Goal: Check status: Check status

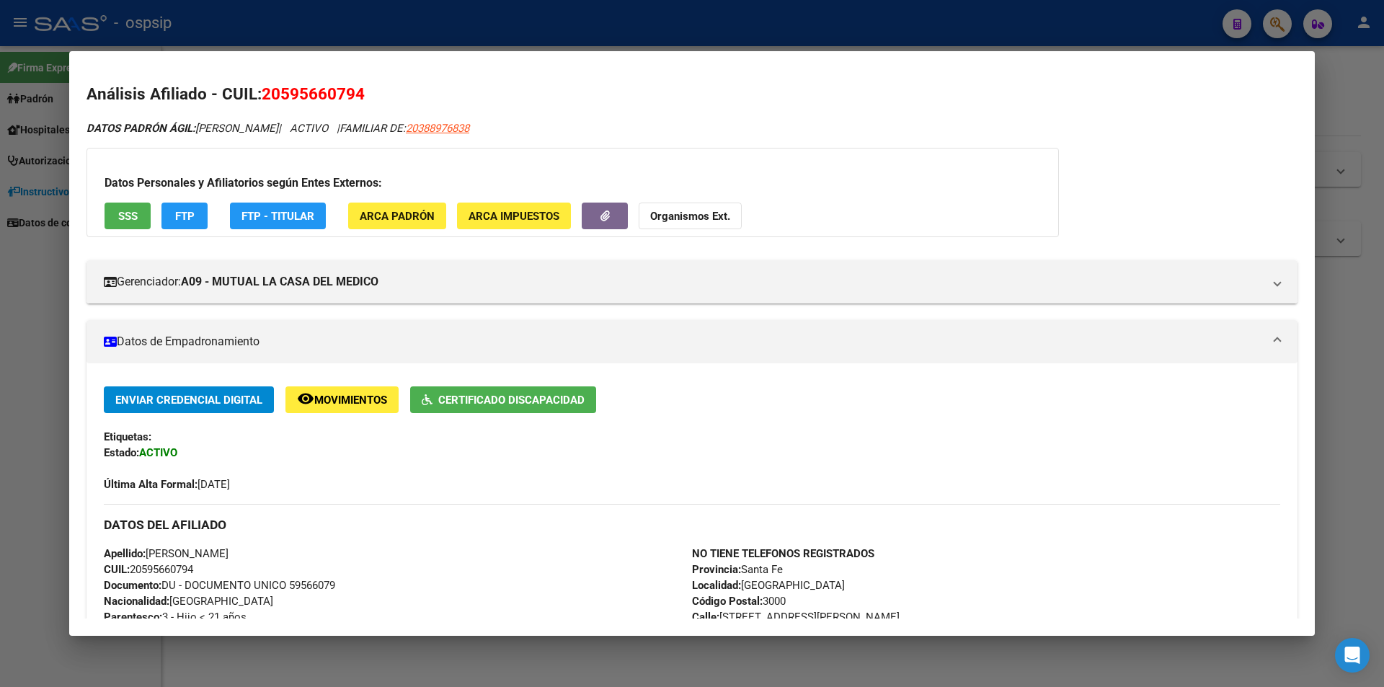
scroll to position [332, 0]
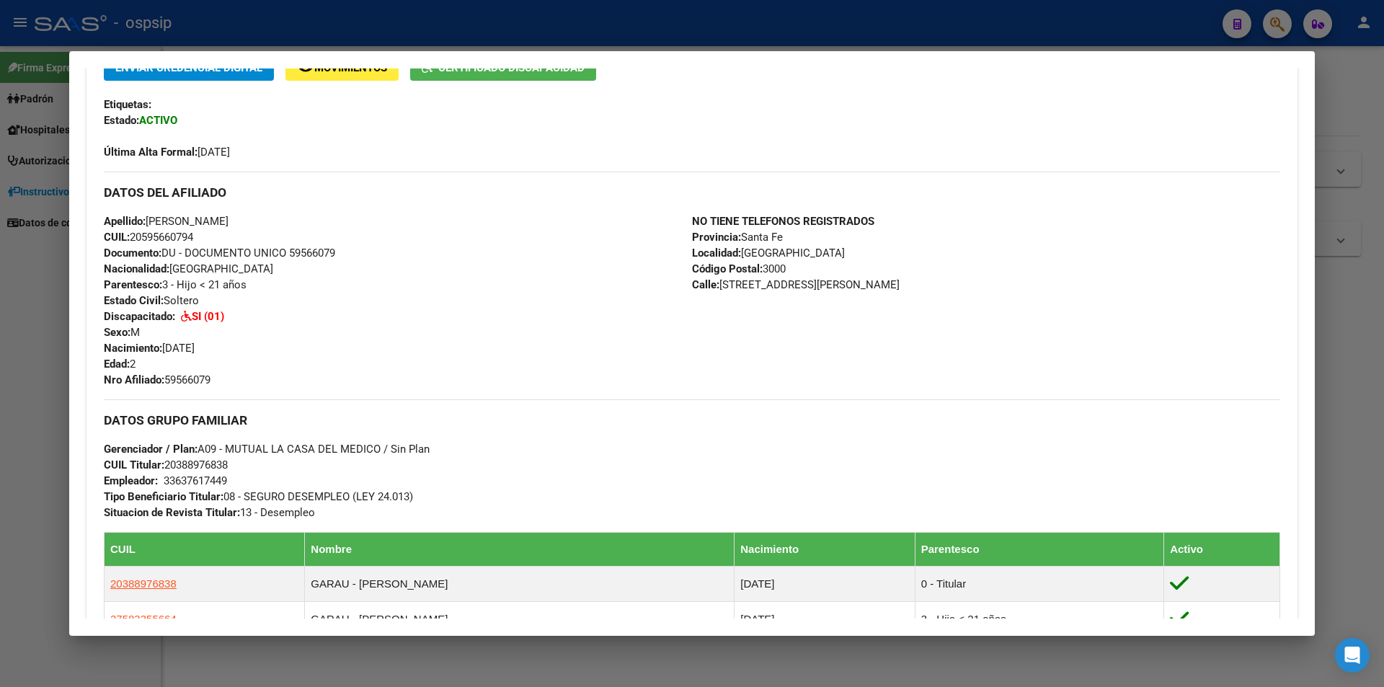
click at [631, 20] on div at bounding box center [692, 343] width 1384 height 687
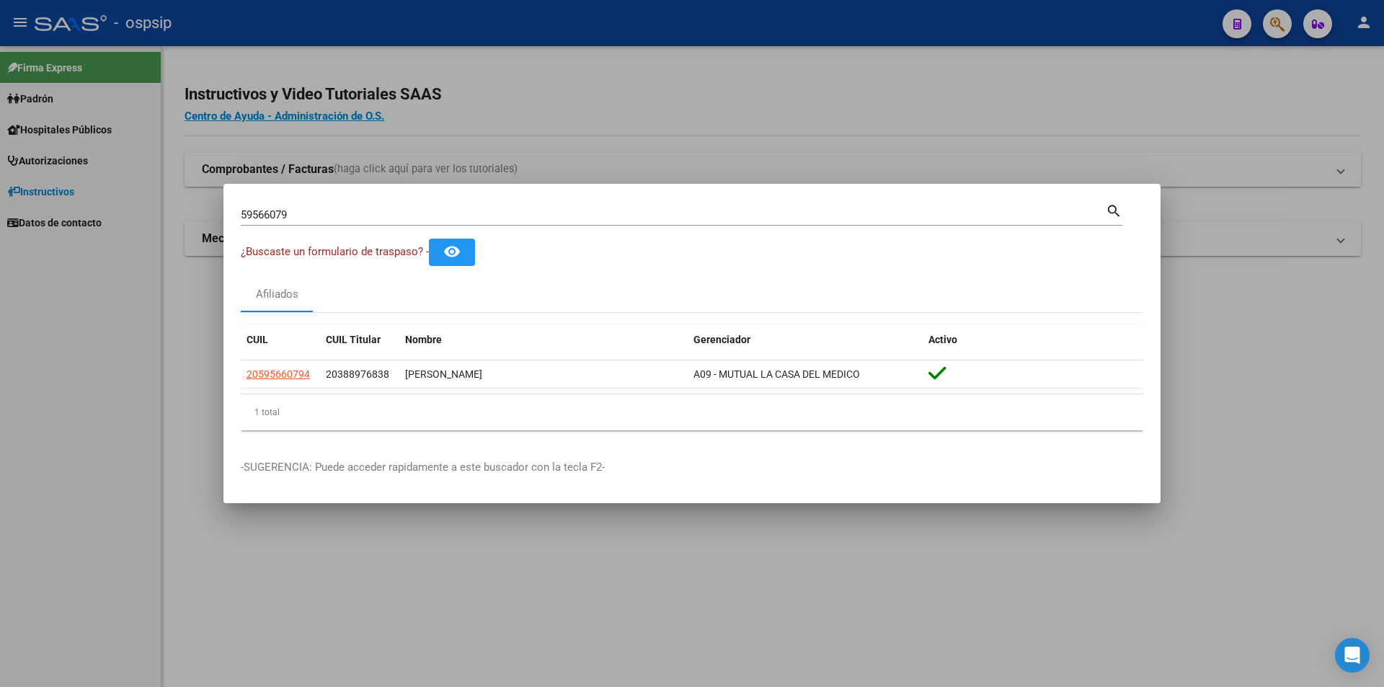
click at [610, 208] on input "59566079" at bounding box center [673, 214] width 865 height 13
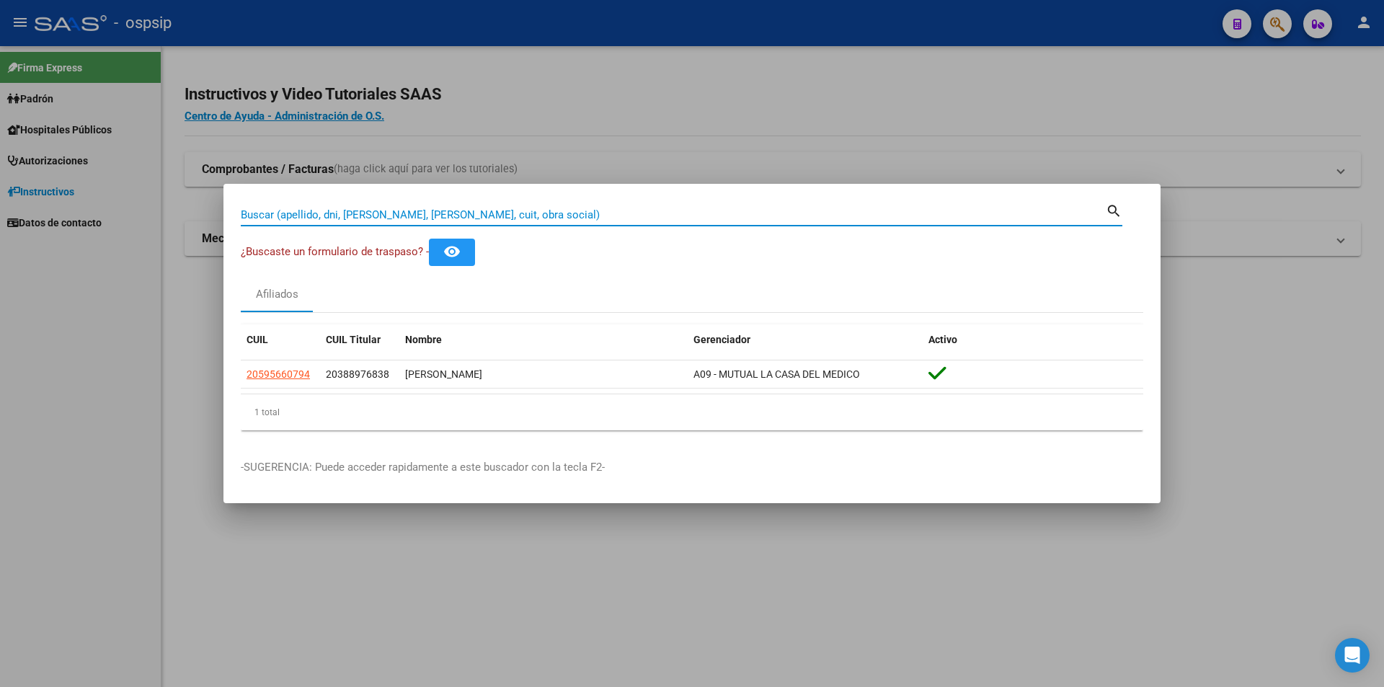
paste input "45478524"
type input "45478524"
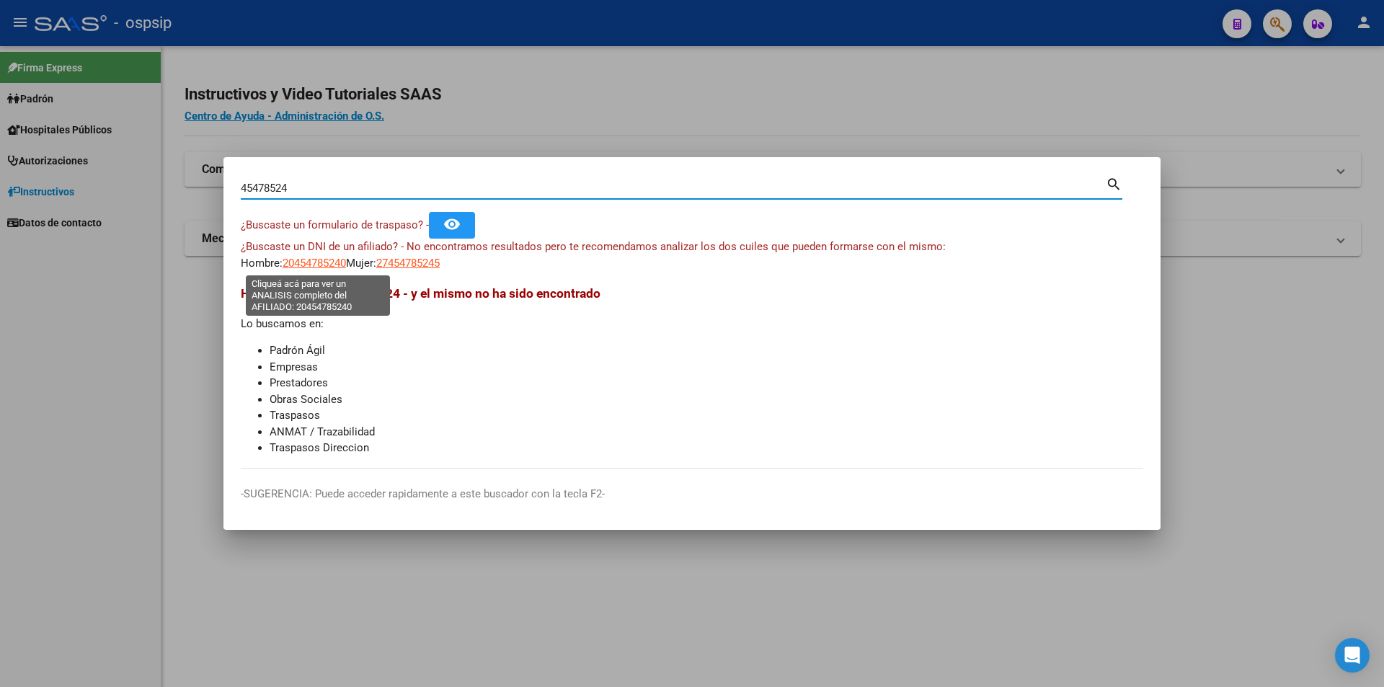
click at [324, 264] on span "20454785240" at bounding box center [314, 263] width 63 height 13
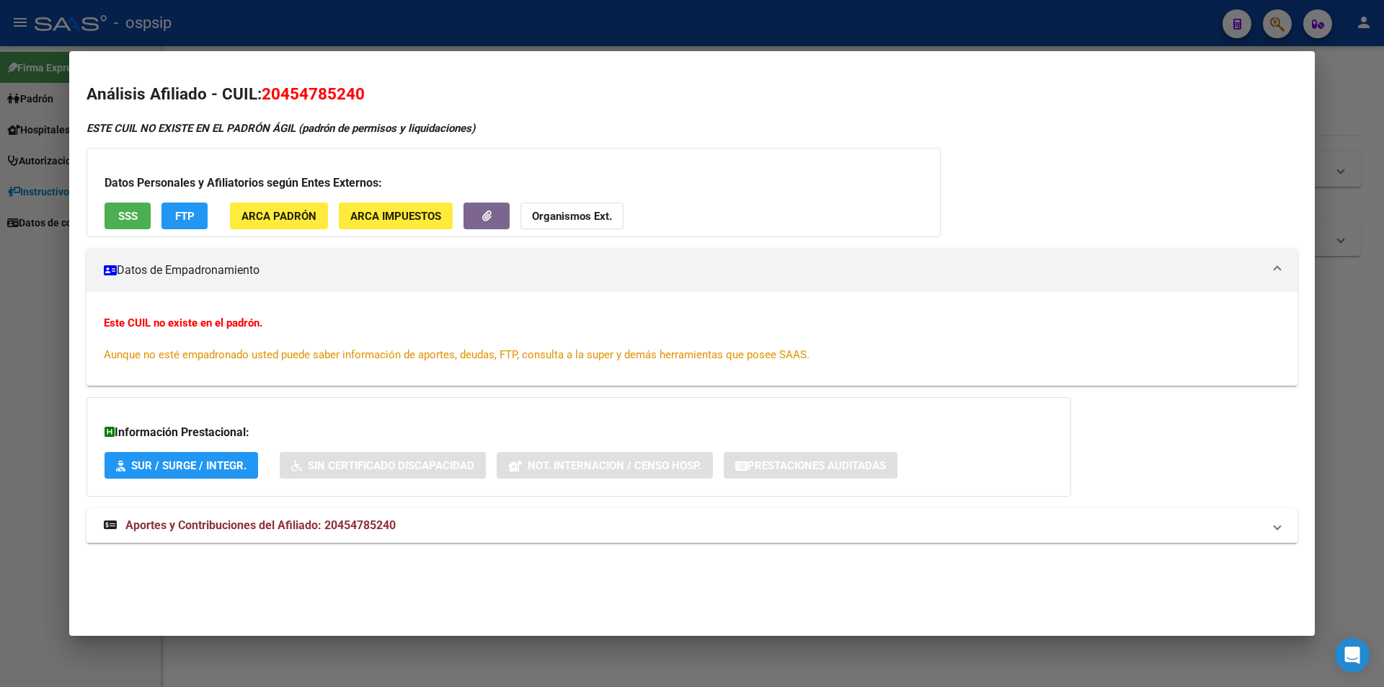
click at [329, 12] on div at bounding box center [692, 343] width 1384 height 687
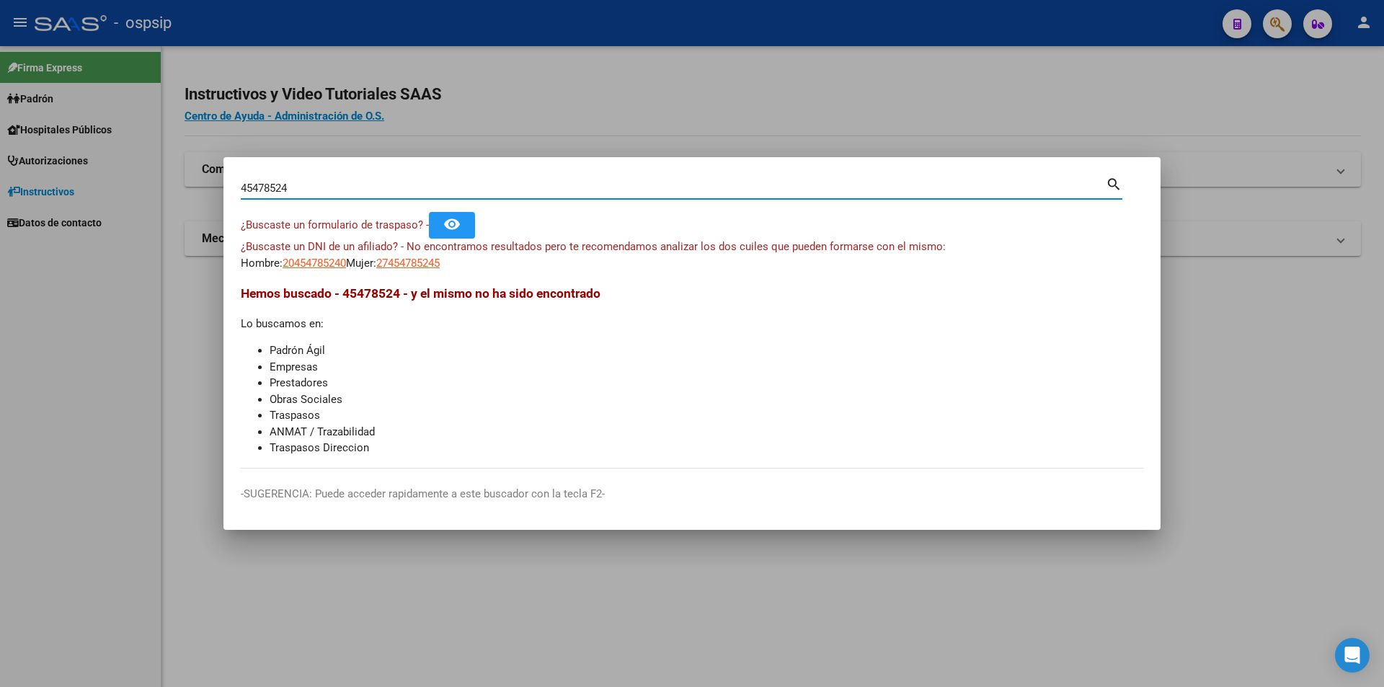
click at [286, 187] on input "45478524" at bounding box center [673, 188] width 865 height 13
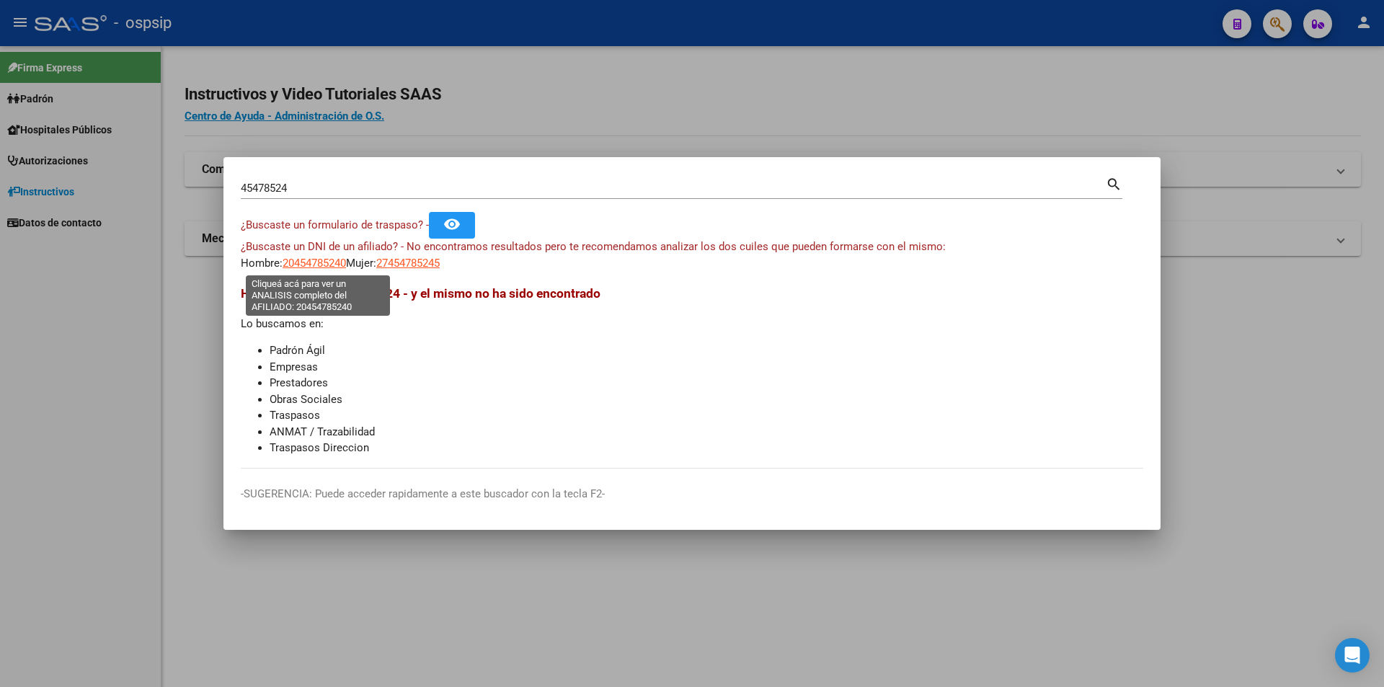
click at [336, 263] on span "20454785240" at bounding box center [314, 263] width 63 height 13
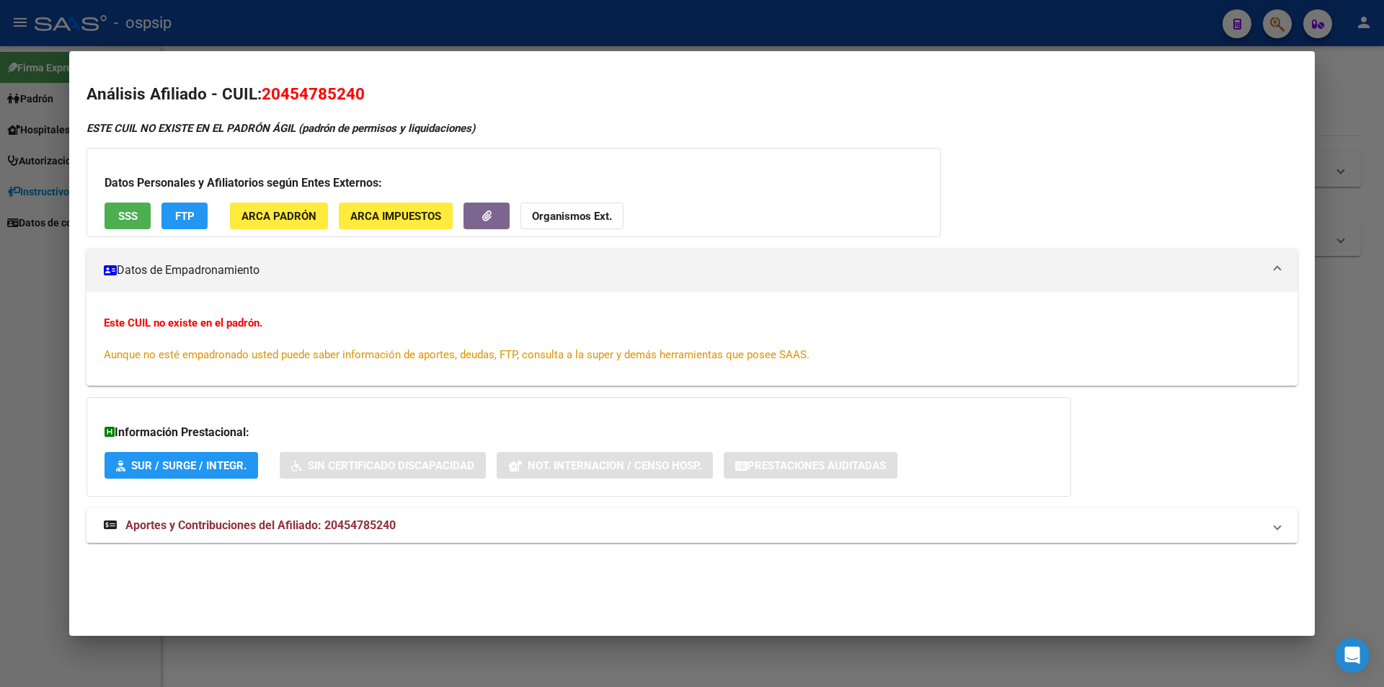
click at [26, 184] on div at bounding box center [692, 343] width 1384 height 687
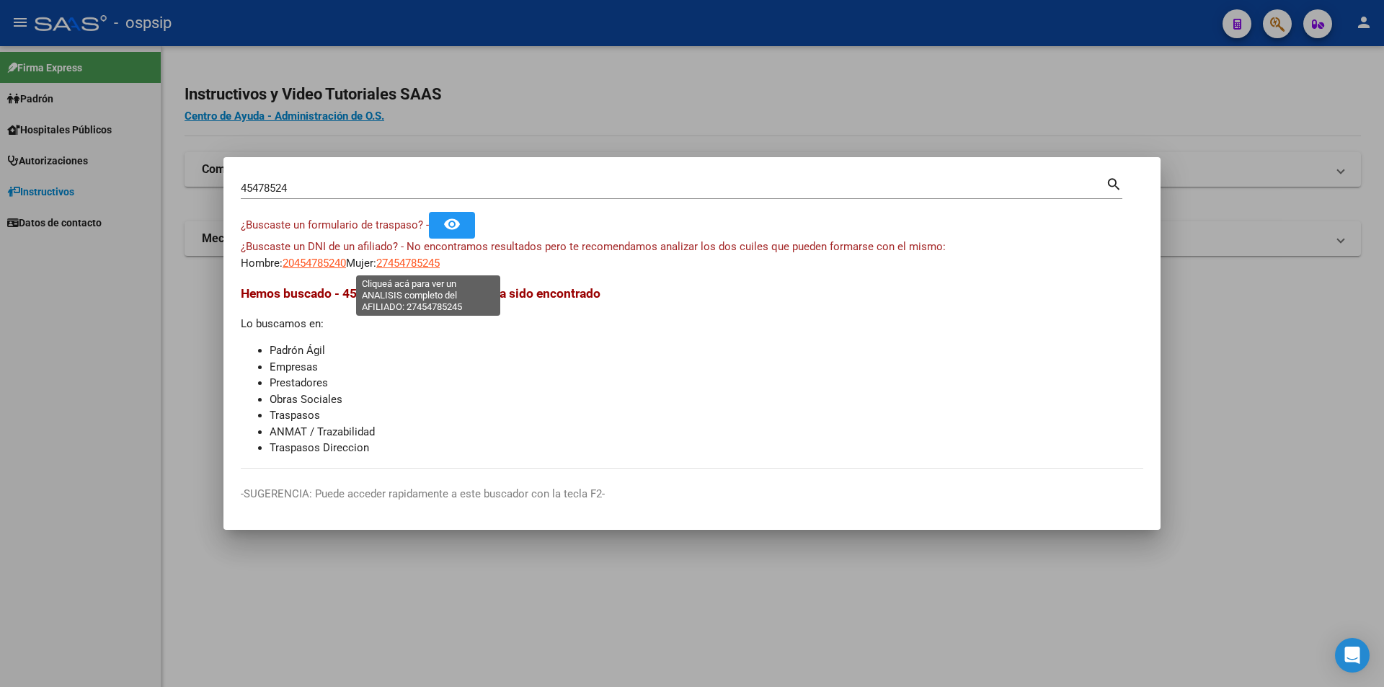
click at [428, 264] on span "27454785245" at bounding box center [407, 263] width 63 height 13
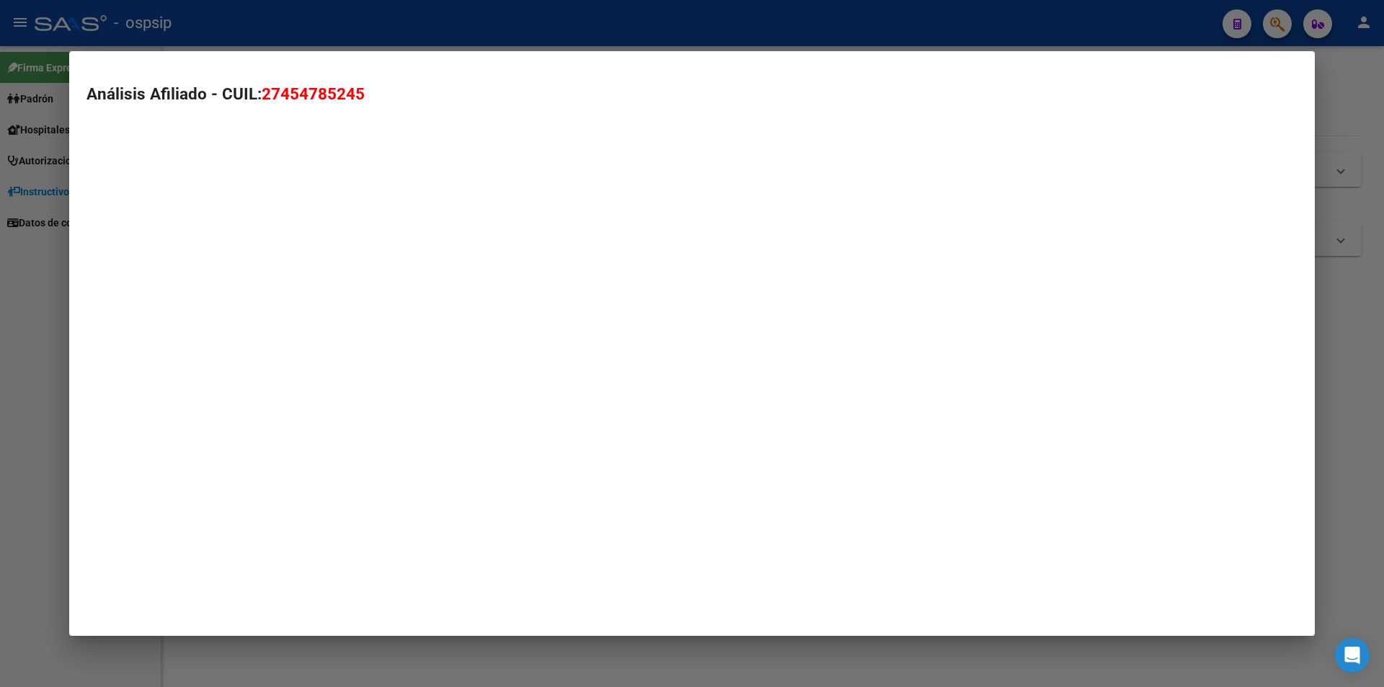
type textarea "27454785245"
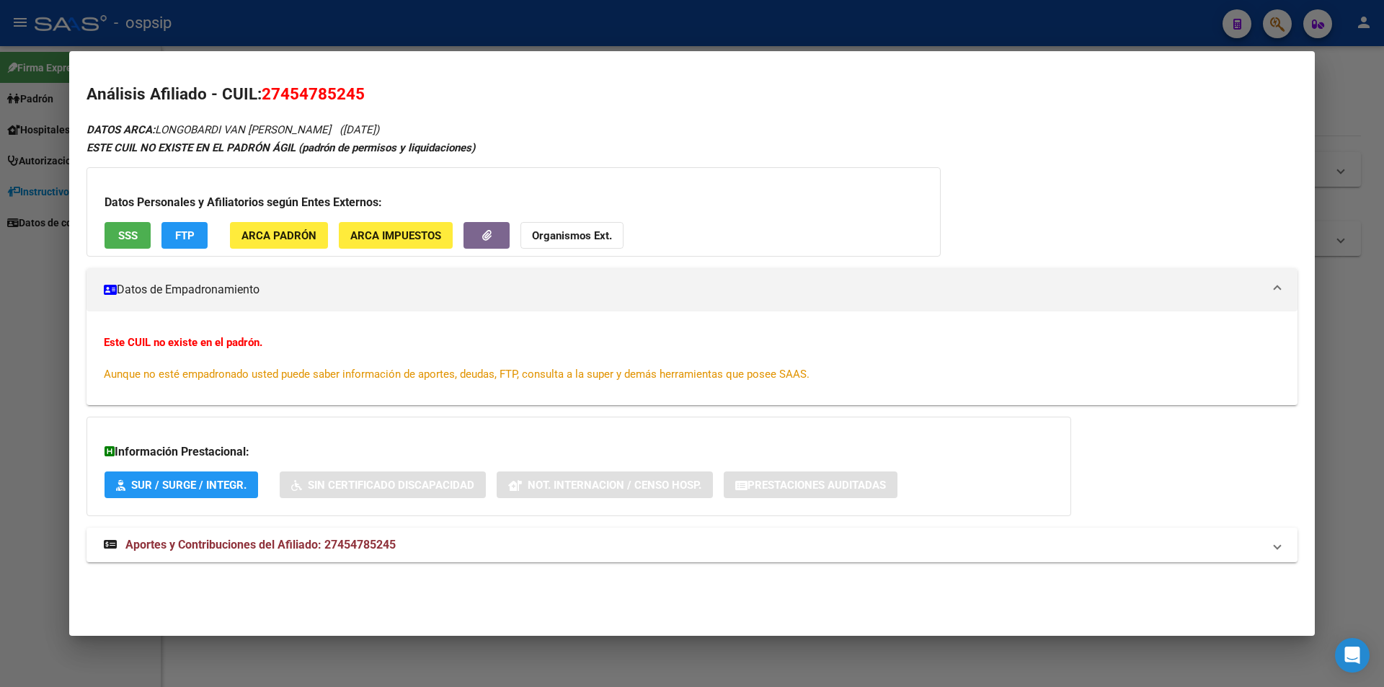
click at [1, 210] on div at bounding box center [692, 343] width 1384 height 687
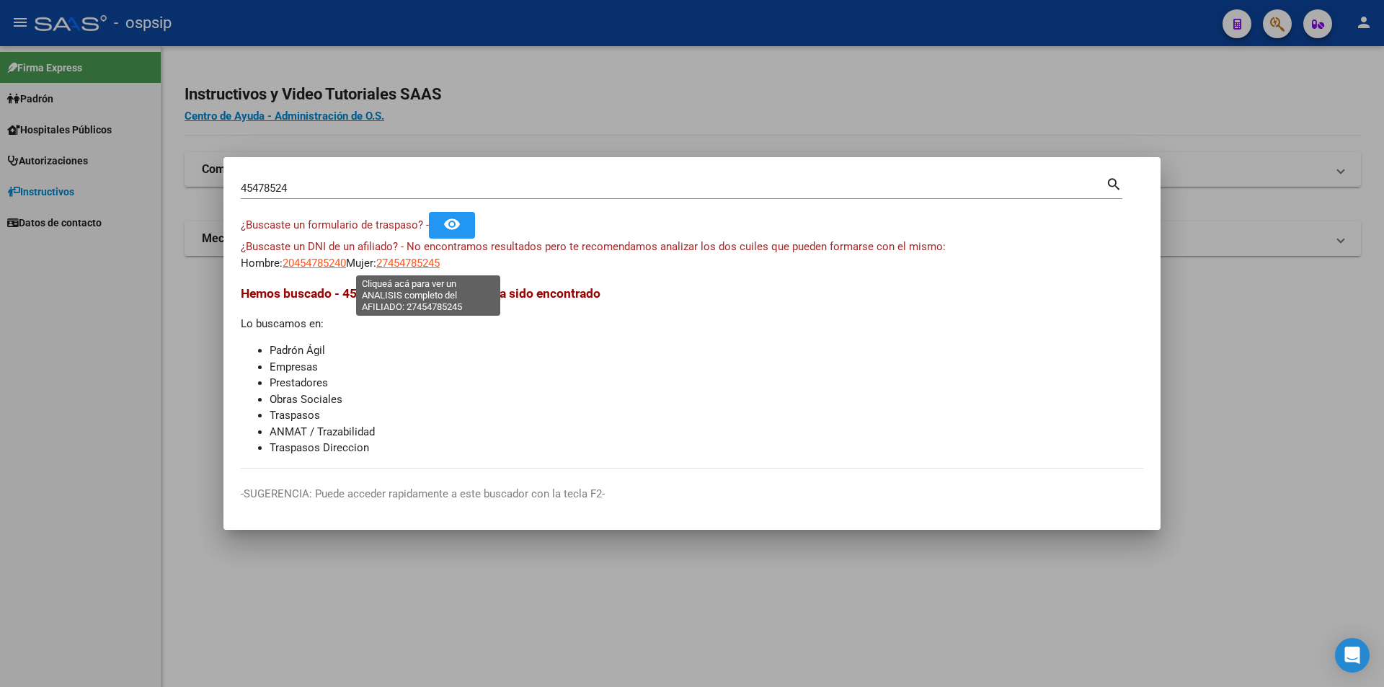
click at [419, 261] on span "27454785245" at bounding box center [407, 263] width 63 height 13
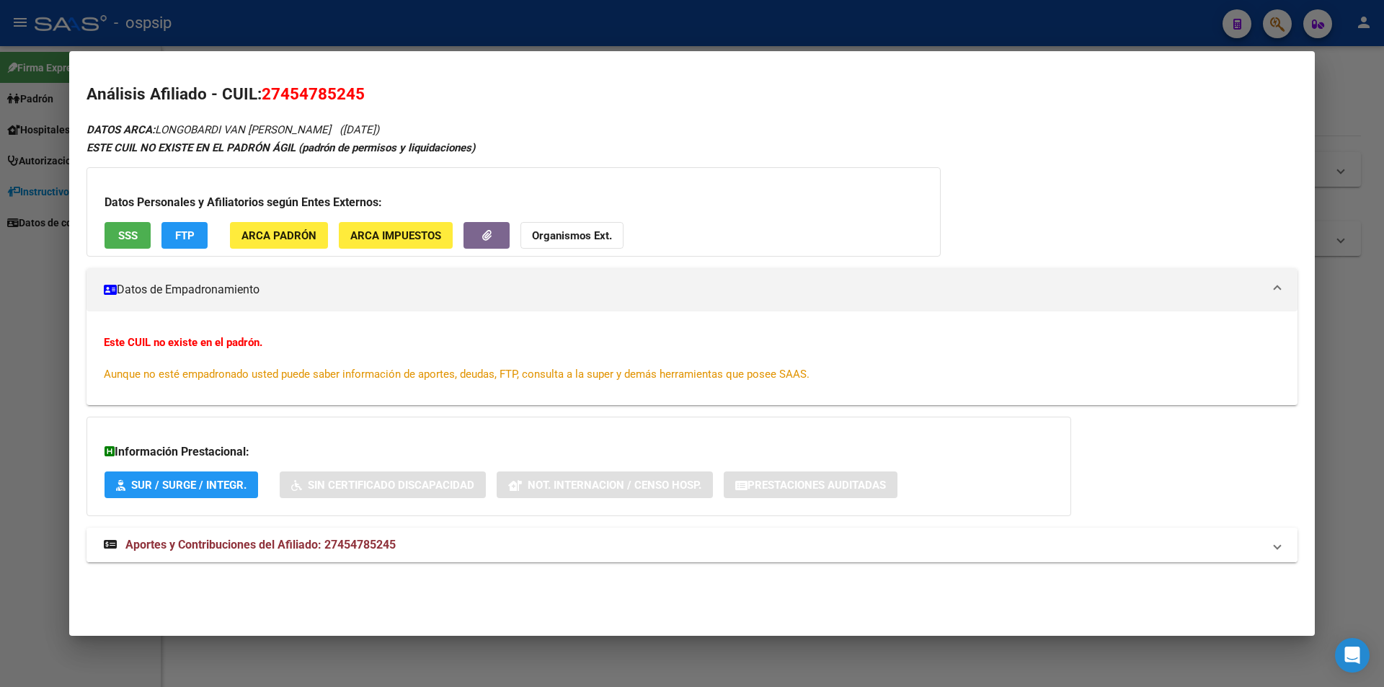
click at [420, 530] on mat-expansion-panel-header "Aportes y Contribuciones del Afiliado: 27454785245" at bounding box center [691, 545] width 1211 height 35
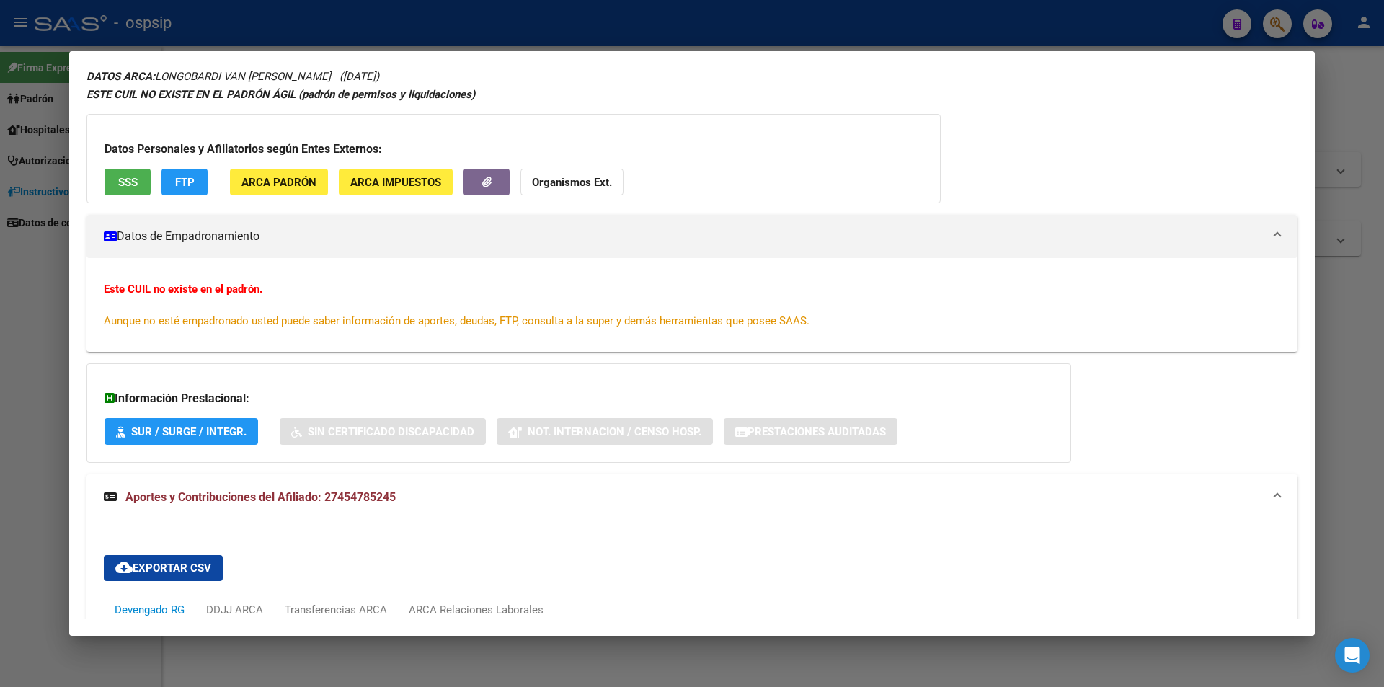
scroll to position [0, 0]
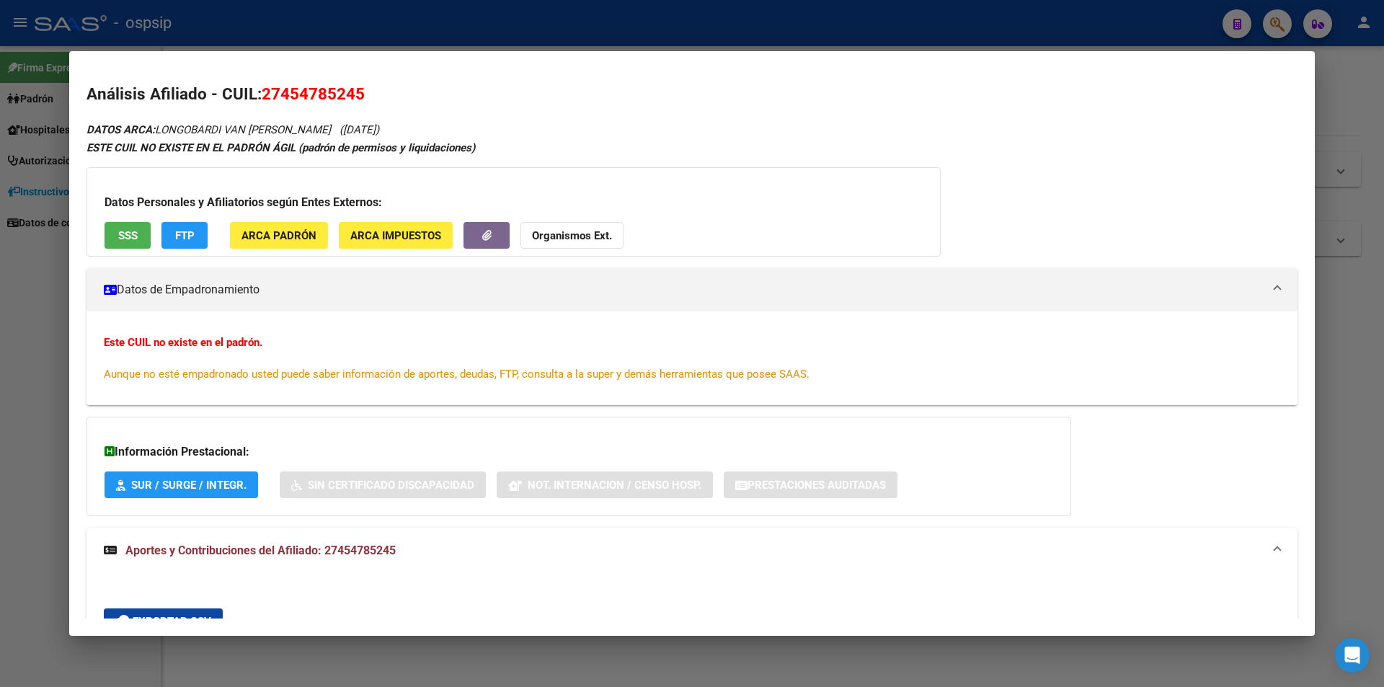
click at [61, 272] on div at bounding box center [692, 343] width 1384 height 687
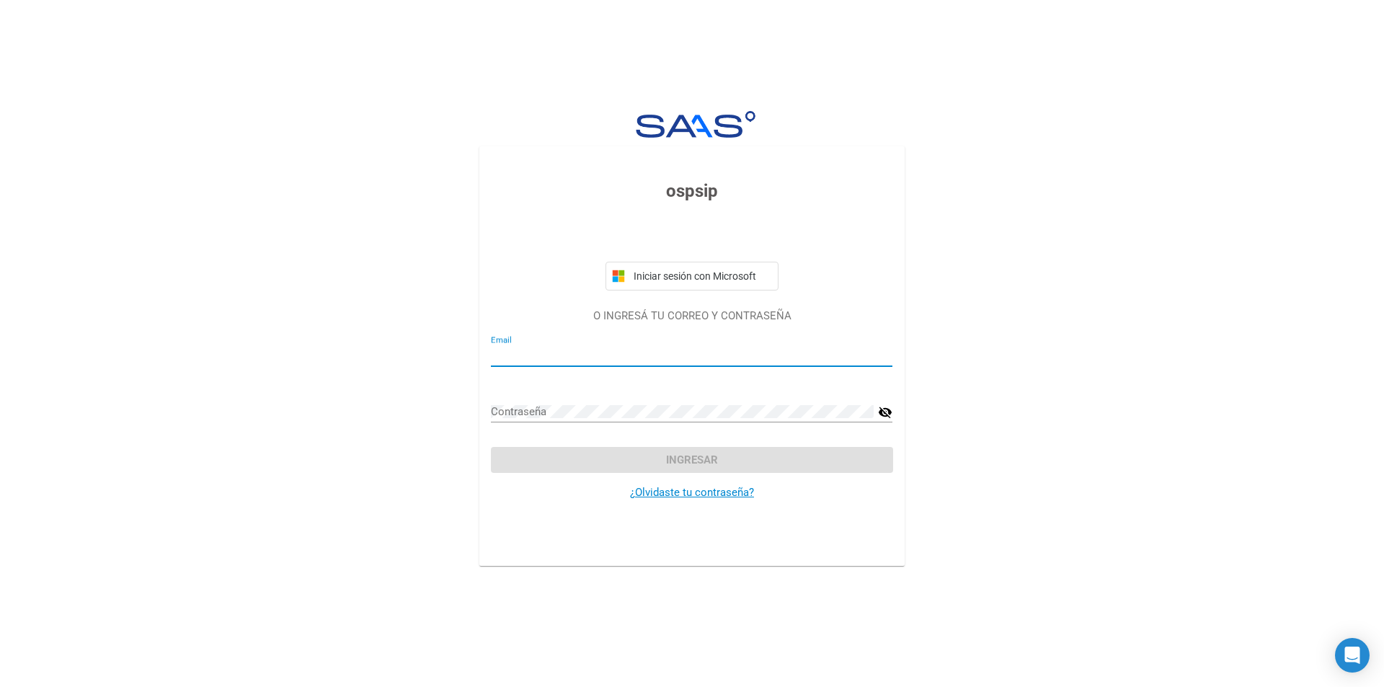
type input "[EMAIL_ADDRESS][DOMAIN_NAME]"
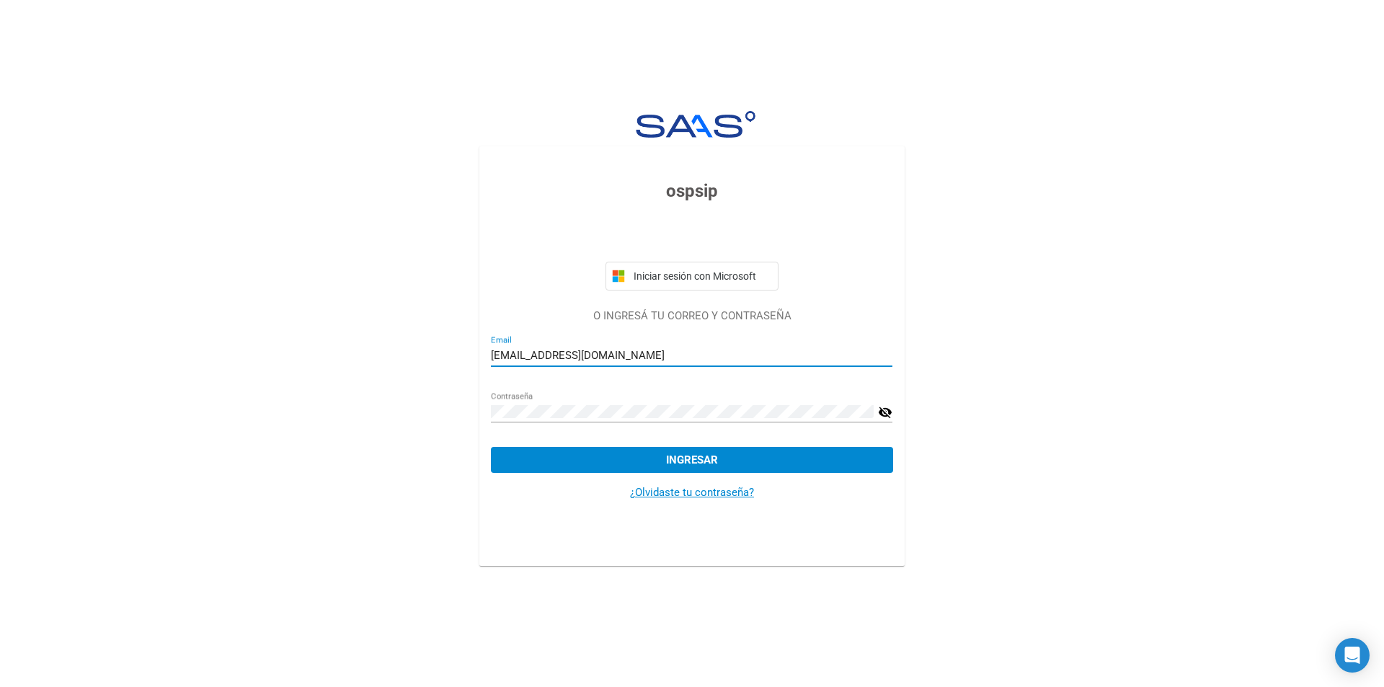
click at [728, 455] on button "Ingresar" at bounding box center [691, 460] width 401 height 26
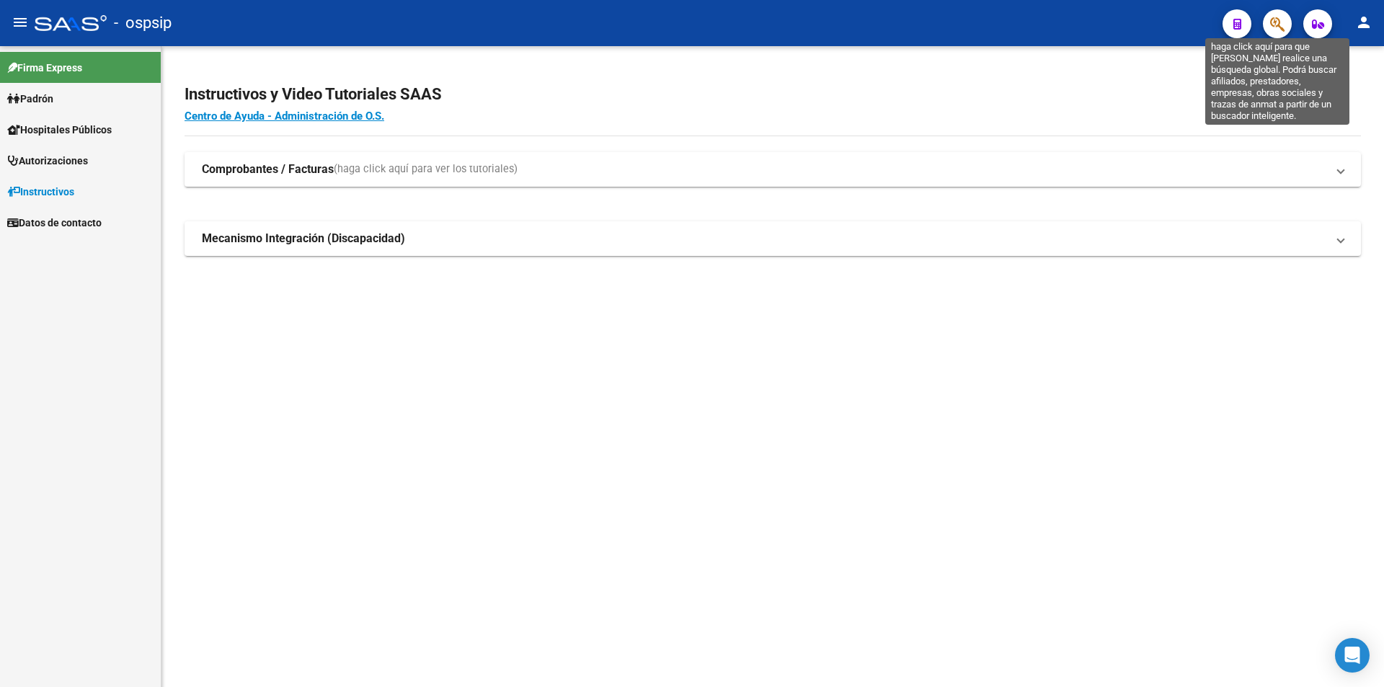
click at [1274, 22] on icon "button" at bounding box center [1277, 24] width 14 height 17
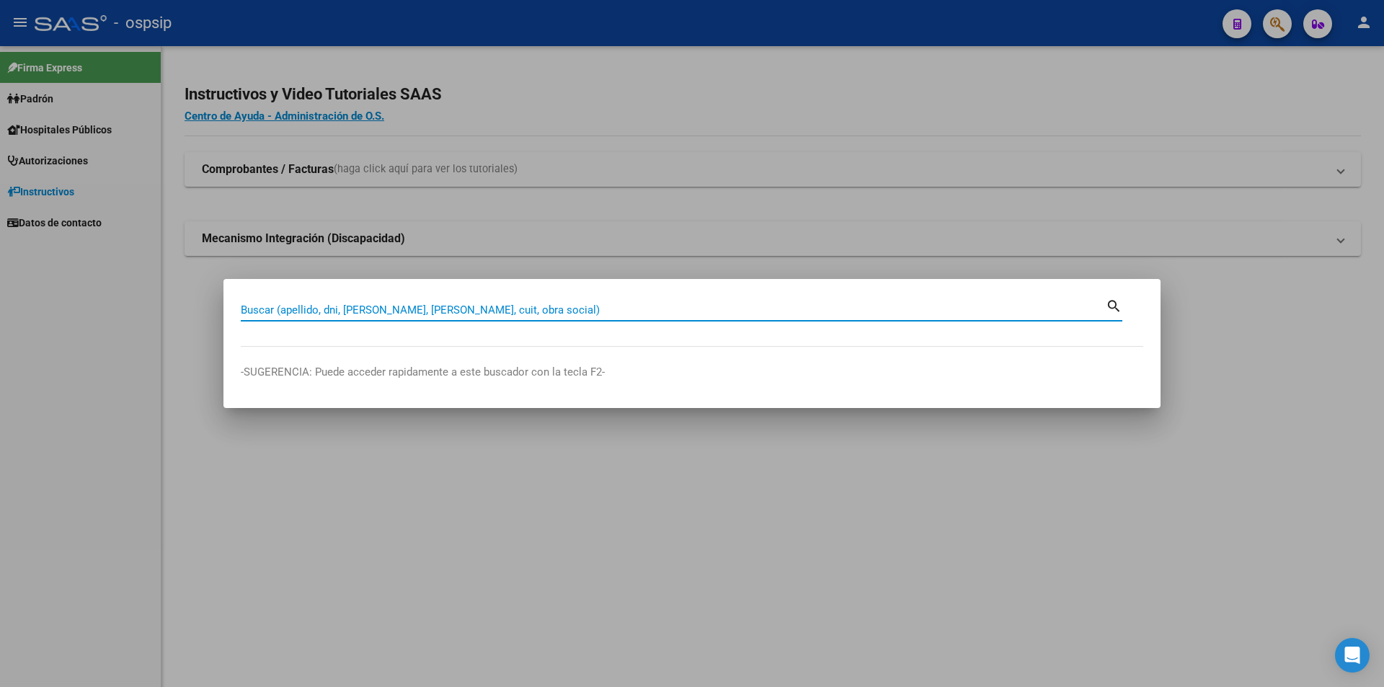
click at [471, 310] on input "Buscar (apellido, dni, [PERSON_NAME], [PERSON_NAME], cuit, obra social)" at bounding box center [673, 309] width 865 height 13
paste input "45478524"
type input "45478524"
